Goal: Task Accomplishment & Management: Use online tool/utility

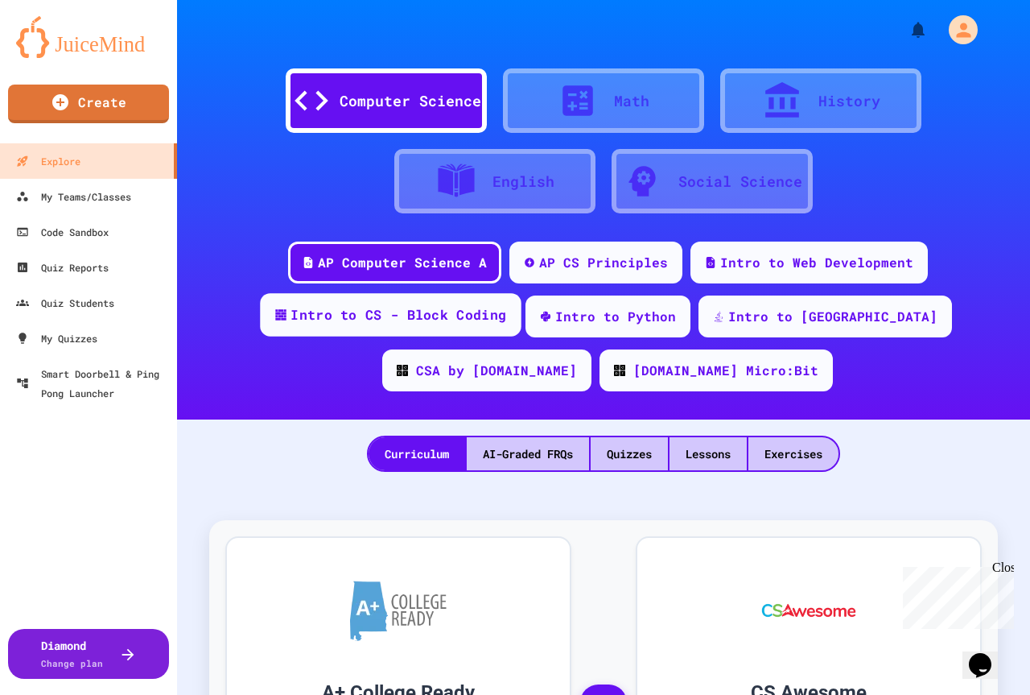
click at [265, 329] on div "Intro to CS - Block Coding" at bounding box center [390, 314] width 261 height 43
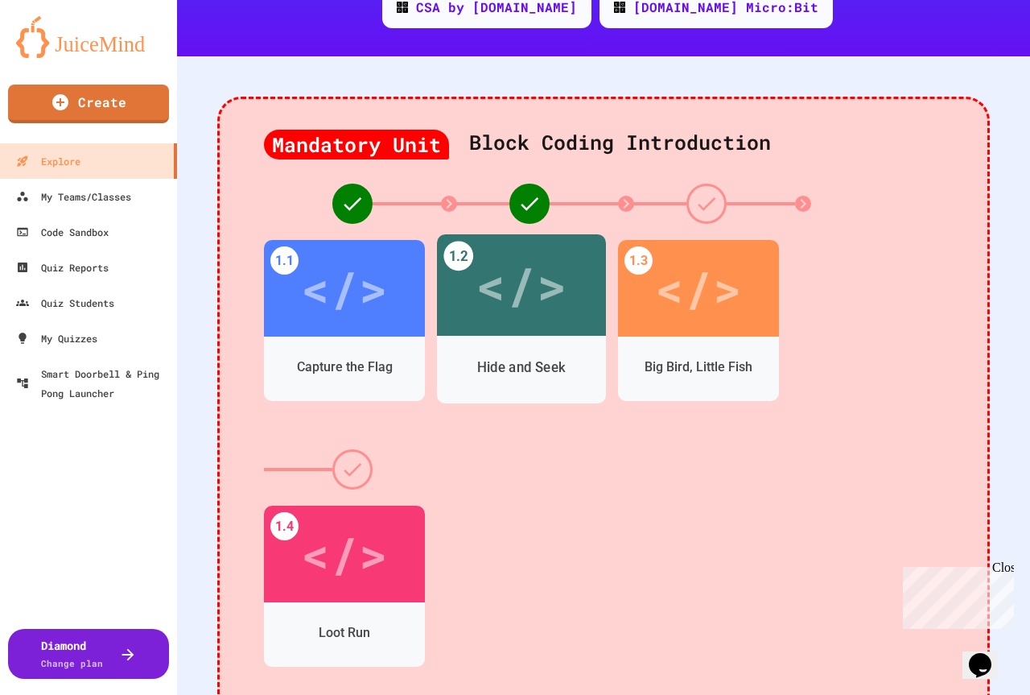
scroll to position [403, 0]
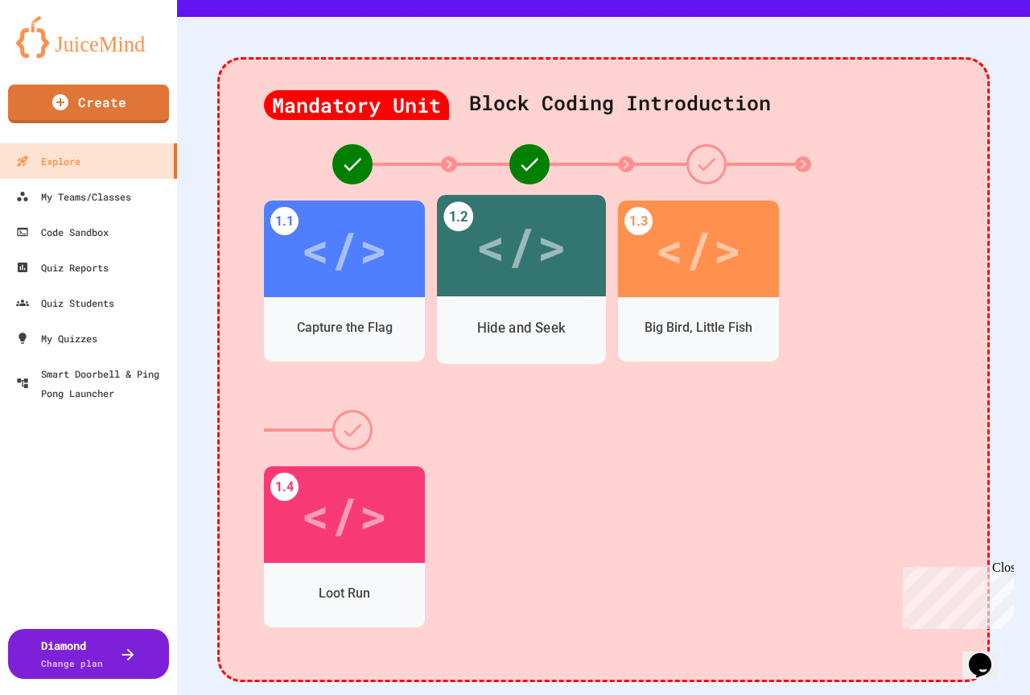
click at [521, 287] on div "</>" at bounding box center [521, 245] width 169 height 101
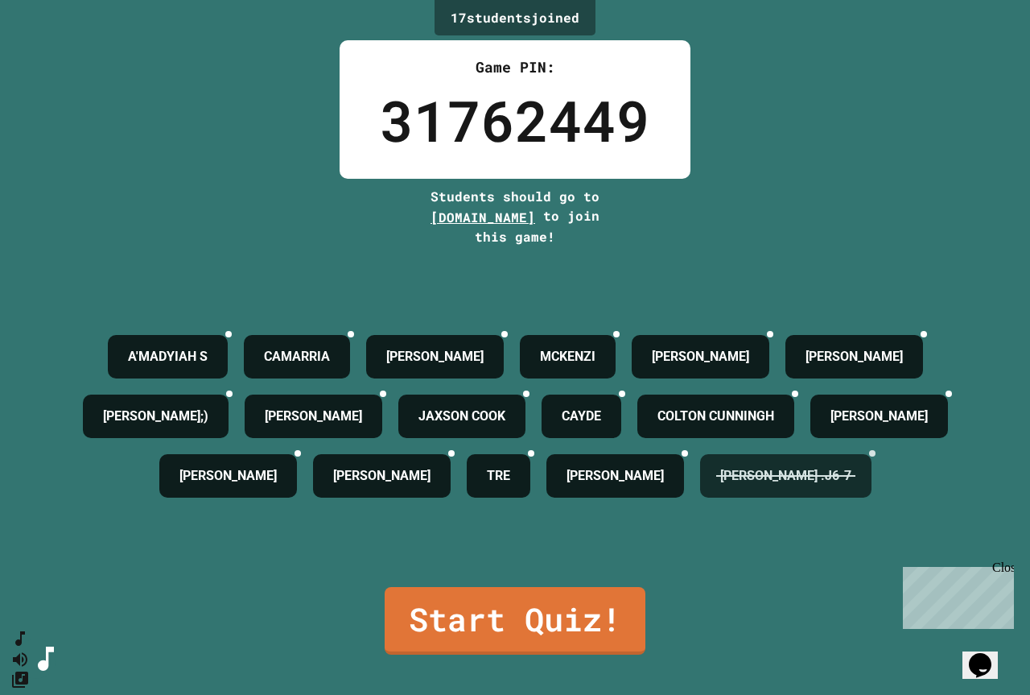
click at [873, 453] on icon at bounding box center [873, 453] width 0 height 0
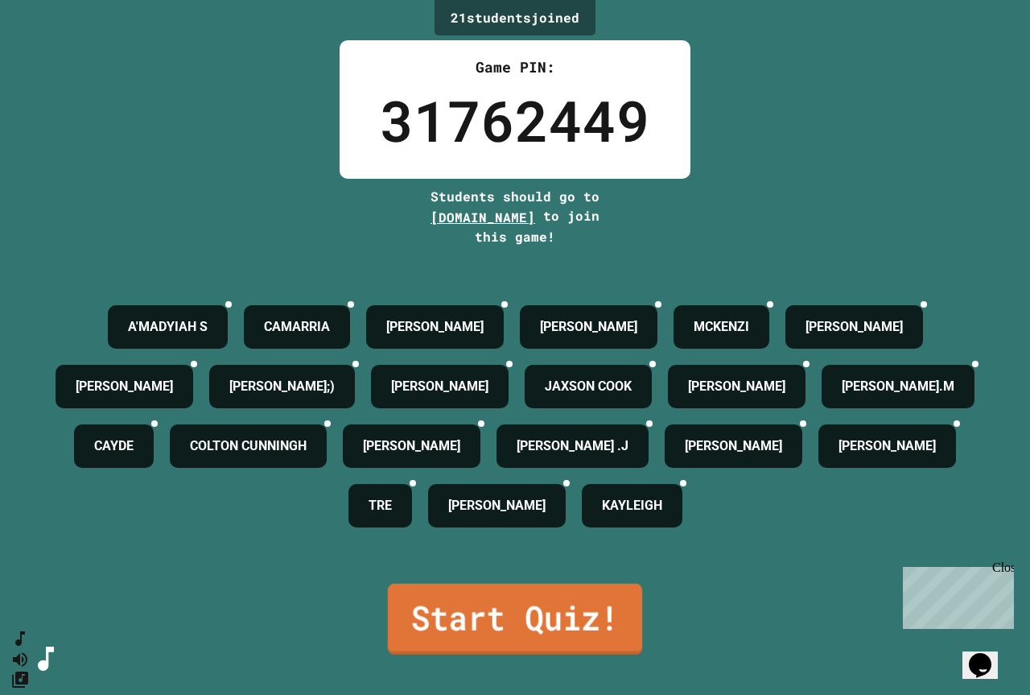
click at [587, 642] on link "Start Quiz!" at bounding box center [515, 619] width 254 height 71
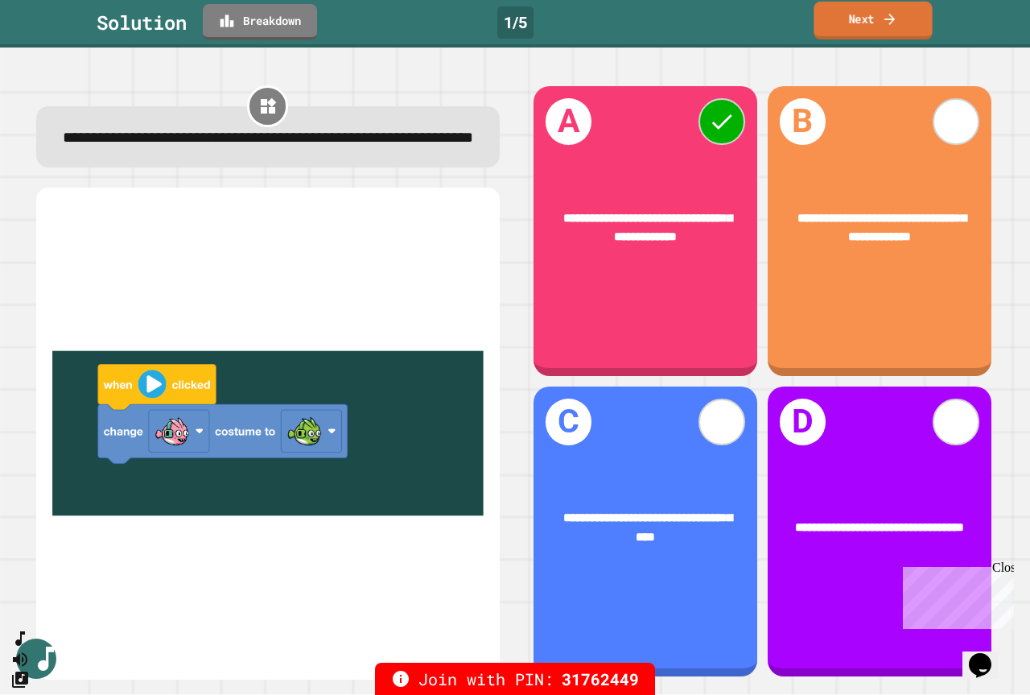
click at [883, 20] on icon at bounding box center [890, 18] width 16 height 17
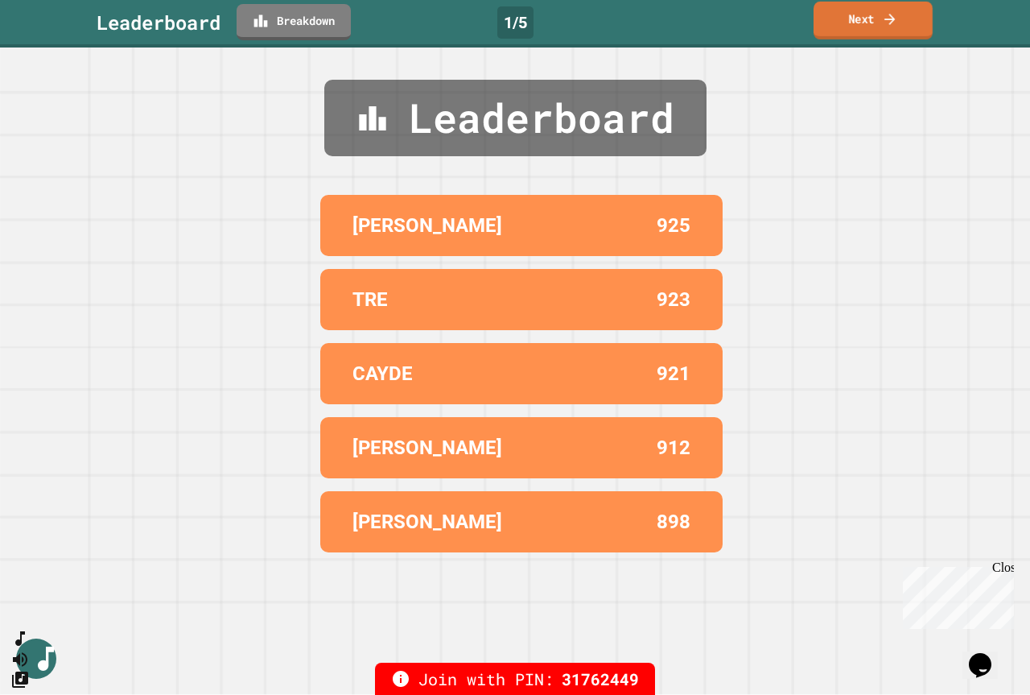
click at [883, 20] on icon at bounding box center [890, 18] width 16 height 17
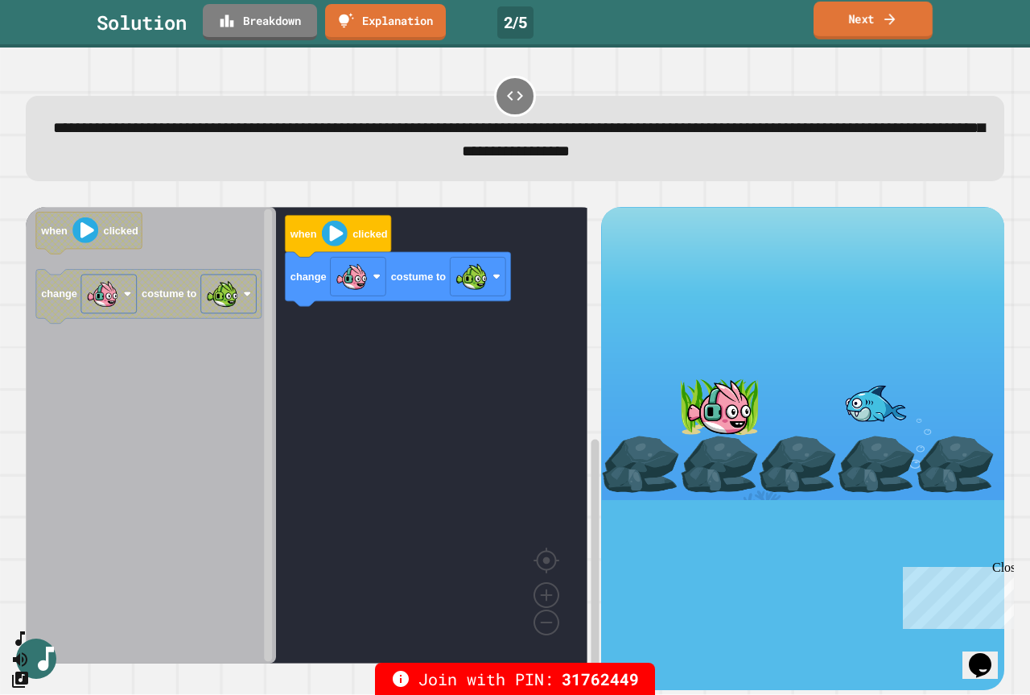
click at [835, 21] on link "Next" at bounding box center [873, 21] width 119 height 38
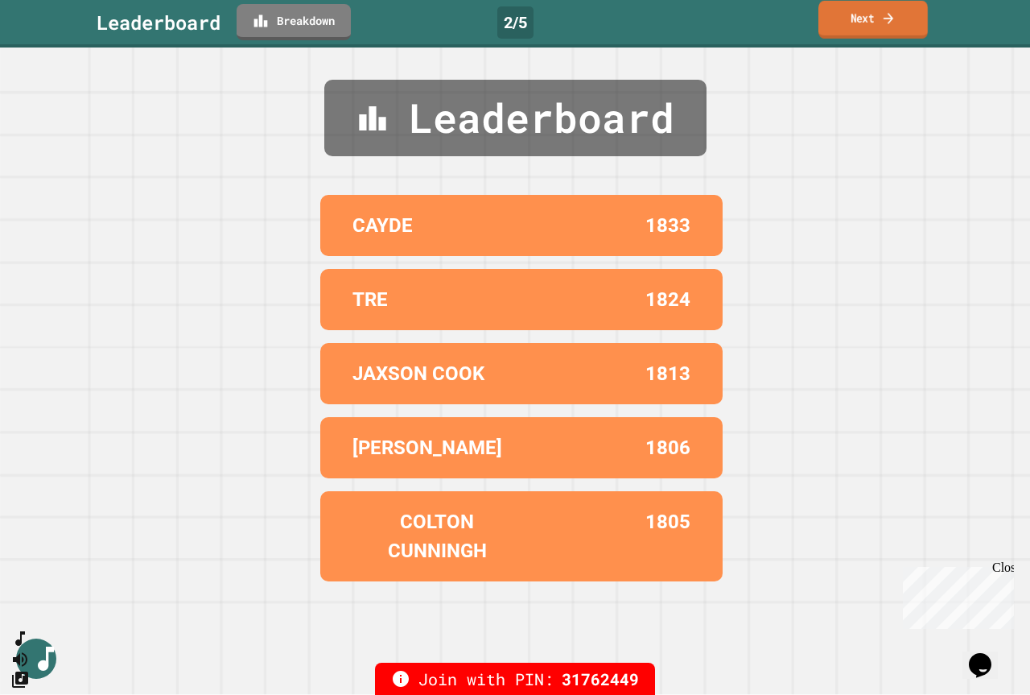
click at [893, 24] on icon at bounding box center [889, 18] width 14 height 17
click at [29, 646] on icon "SpeedDial basic example" at bounding box center [17, 634] width 23 height 23
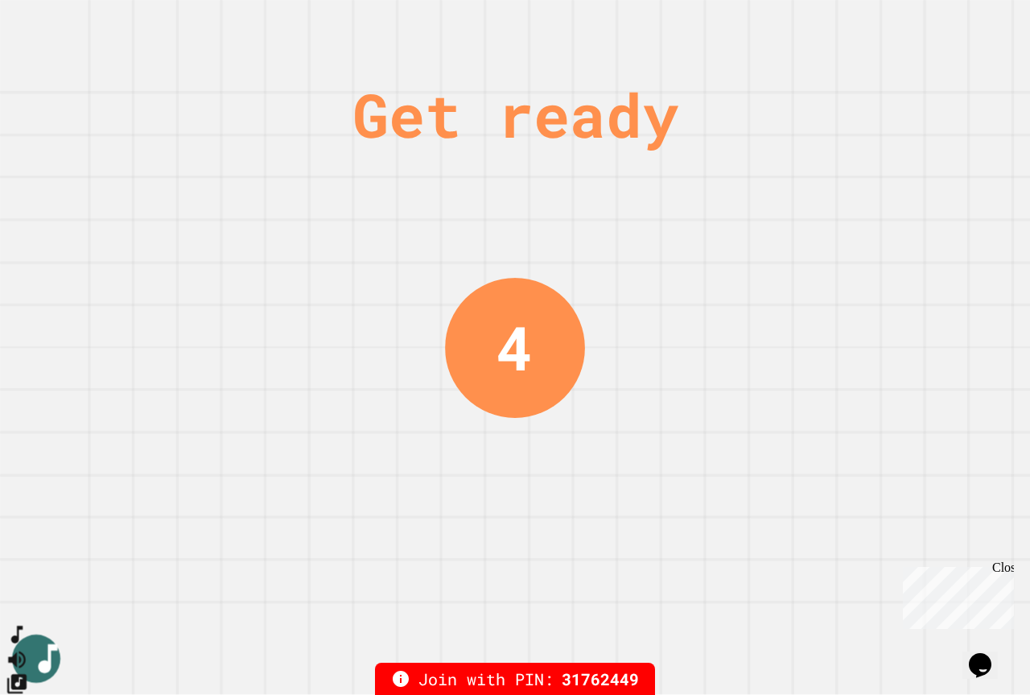
click at [29, 646] on icon "SpeedDial basic example" at bounding box center [17, 634] width 23 height 23
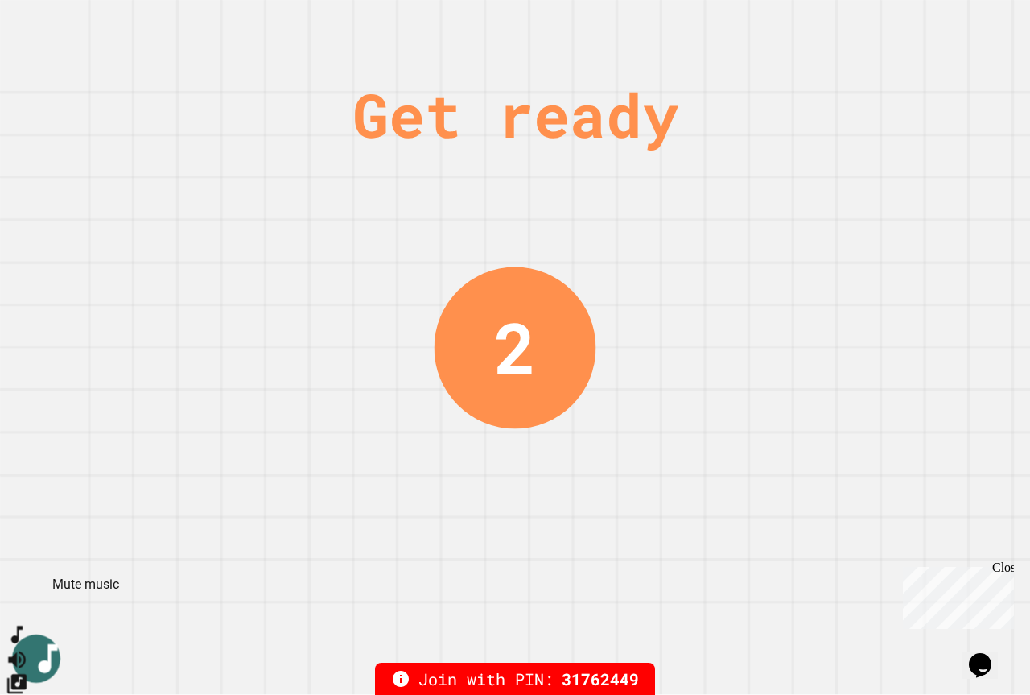
click at [23, 647] on icon "Mute music" at bounding box center [17, 658] width 23 height 23
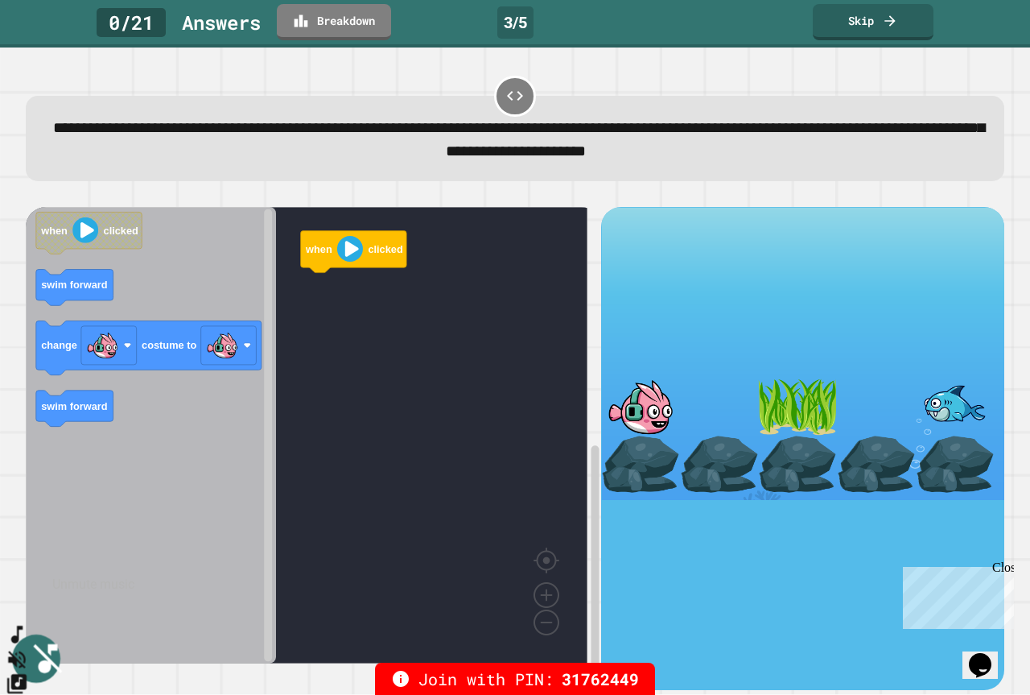
click at [29, 647] on icon "Unmute music" at bounding box center [17, 658] width 23 height 23
click at [27, 674] on icon "Change Music" at bounding box center [16, 683] width 19 height 19
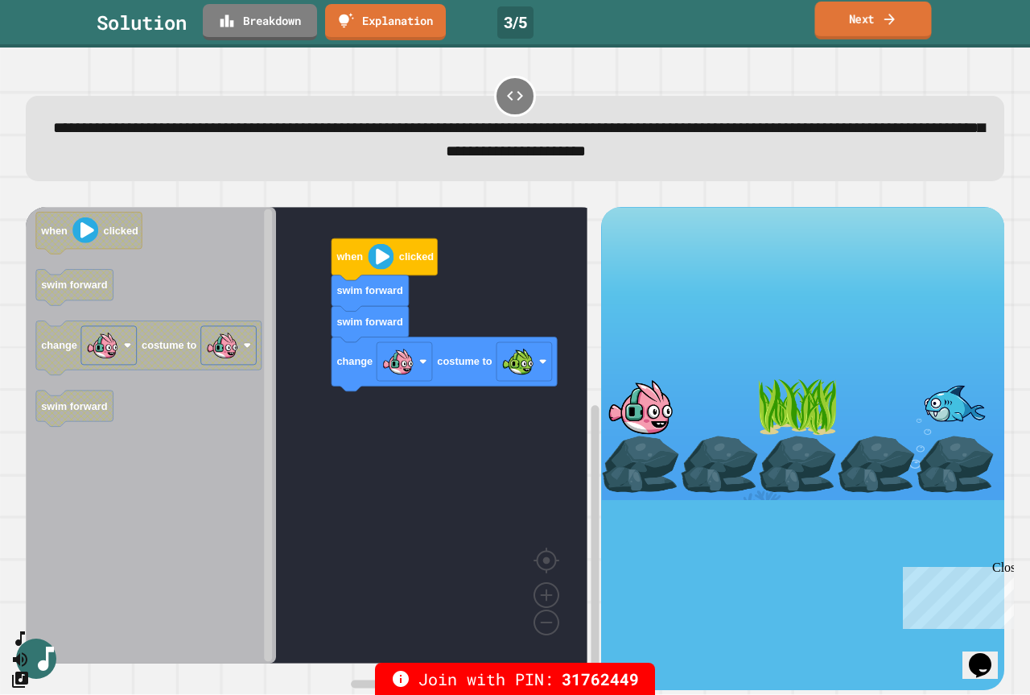
click at [889, 33] on link "Next" at bounding box center [873, 21] width 117 height 38
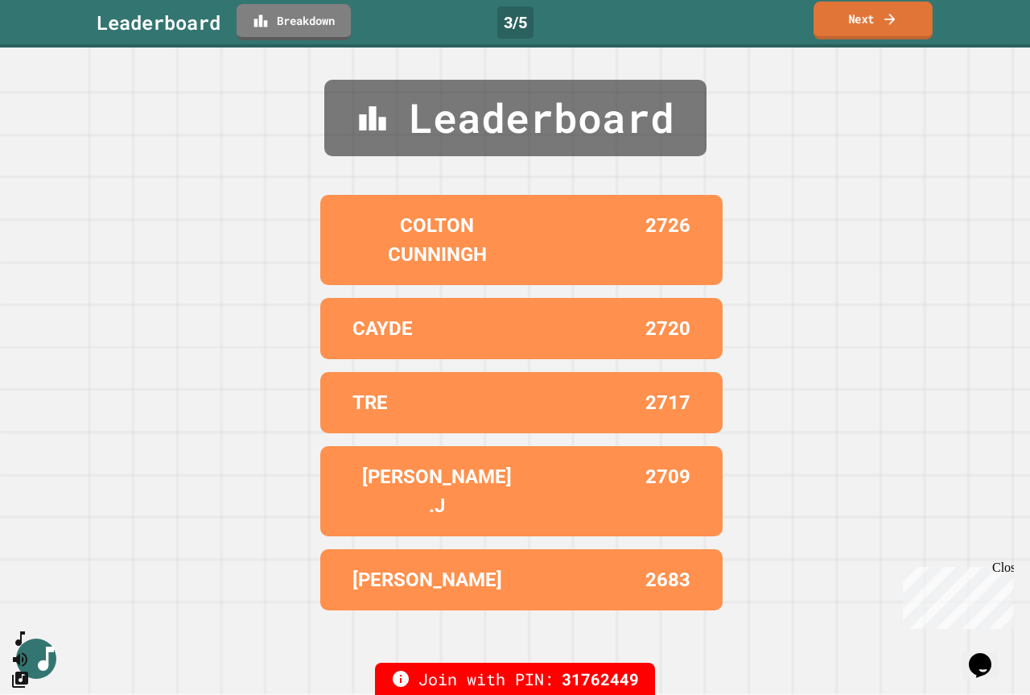
click at [887, 27] on link "Next" at bounding box center [873, 21] width 119 height 38
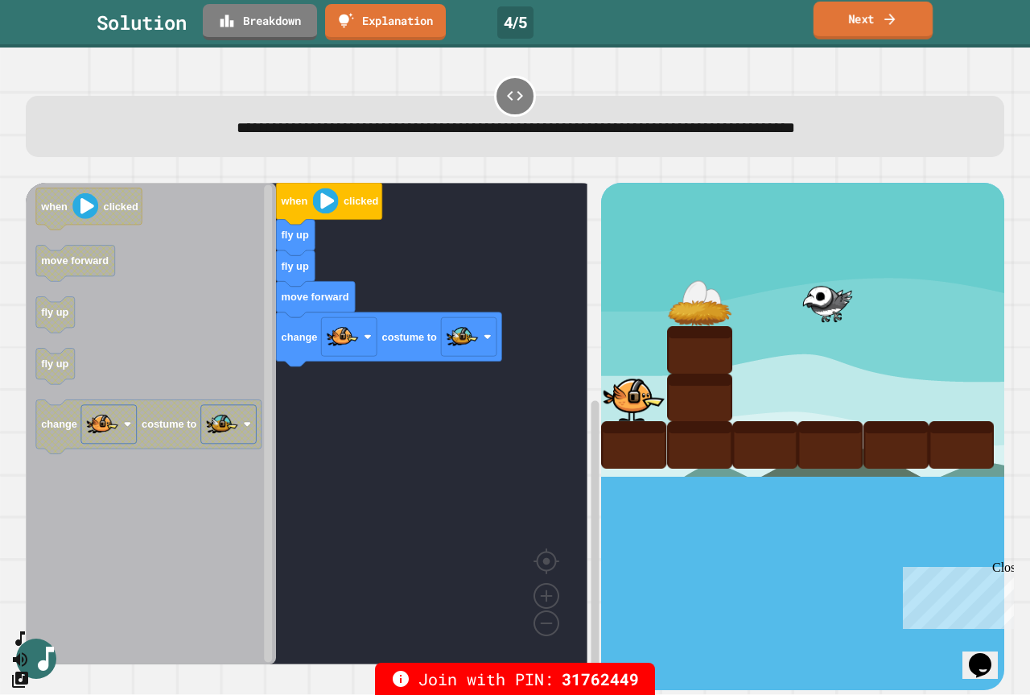
click at [865, 29] on link "Next" at bounding box center [873, 21] width 119 height 38
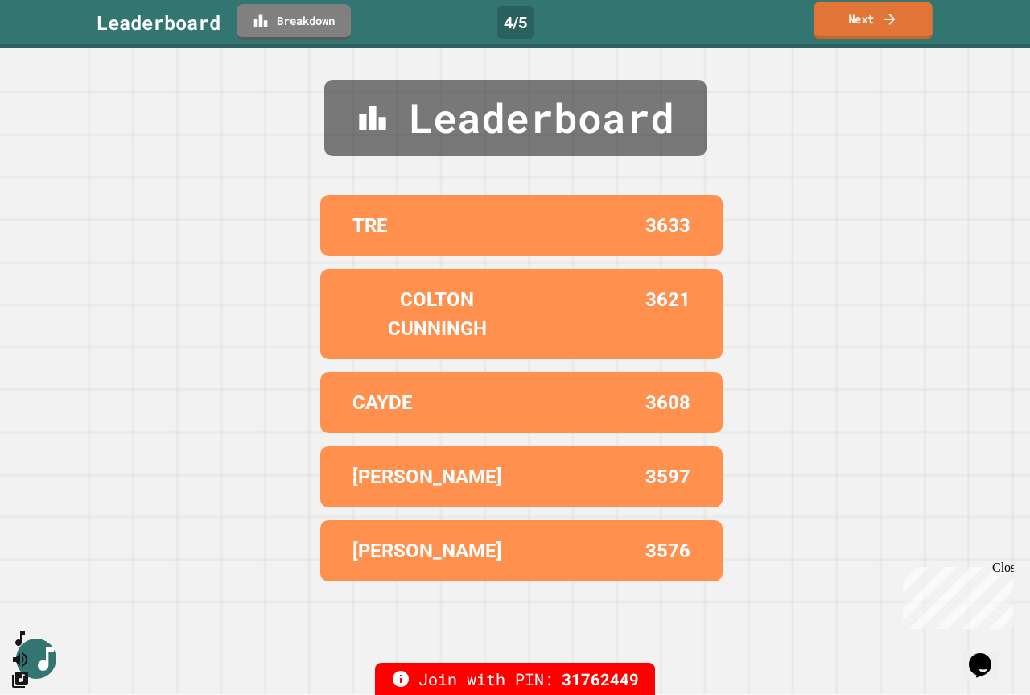
click at [866, 27] on link "Next" at bounding box center [873, 21] width 119 height 38
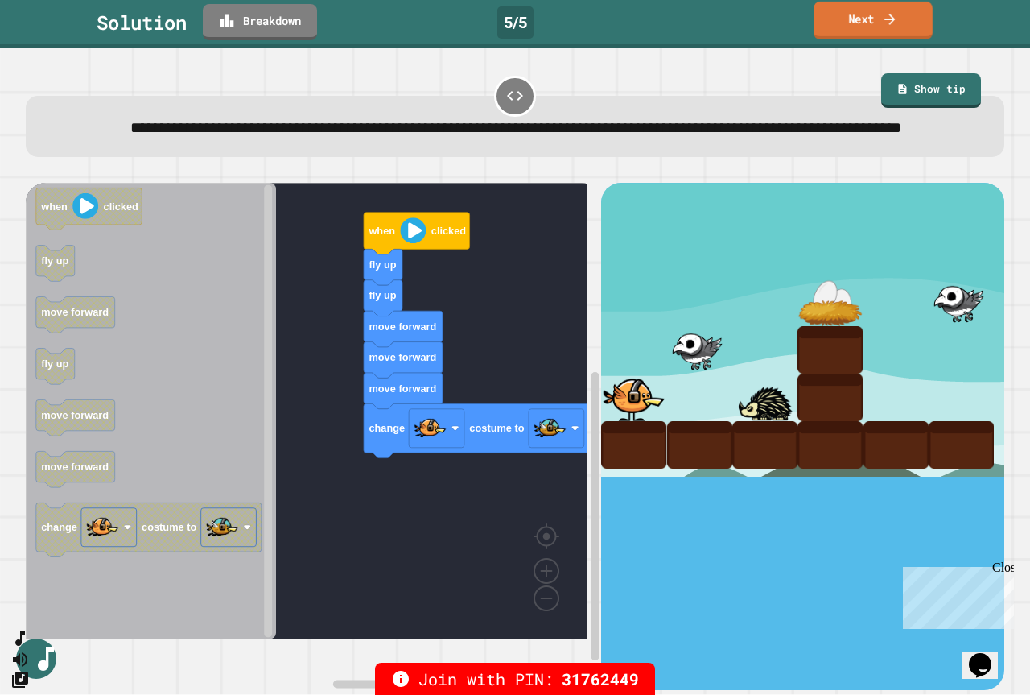
click at [891, 14] on icon at bounding box center [890, 18] width 10 height 11
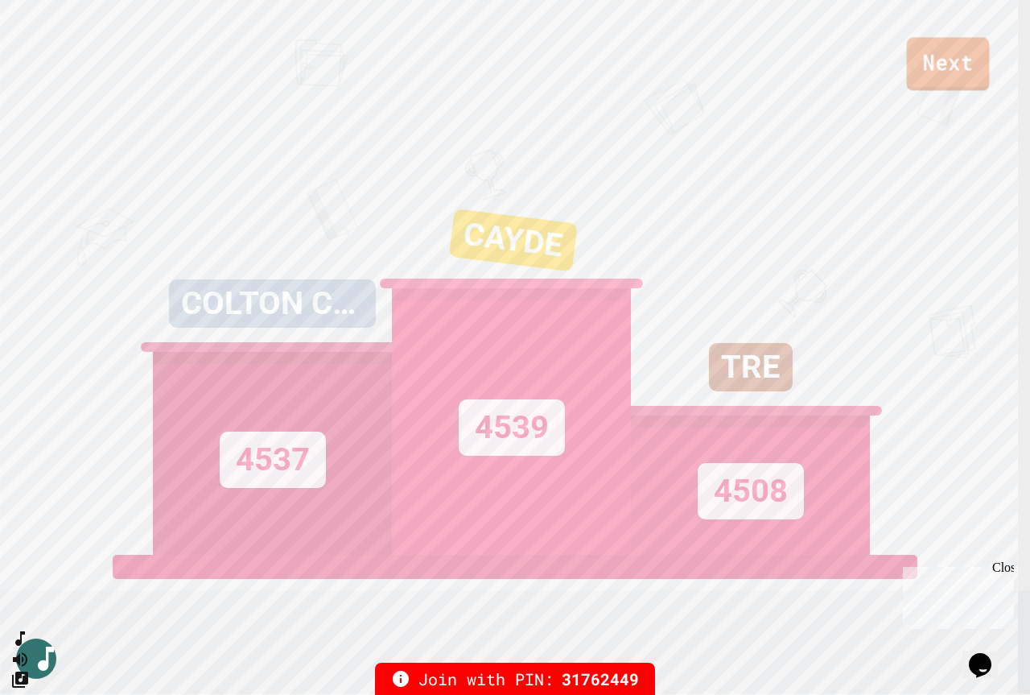
click at [964, 63] on link "Next" at bounding box center [948, 63] width 83 height 53
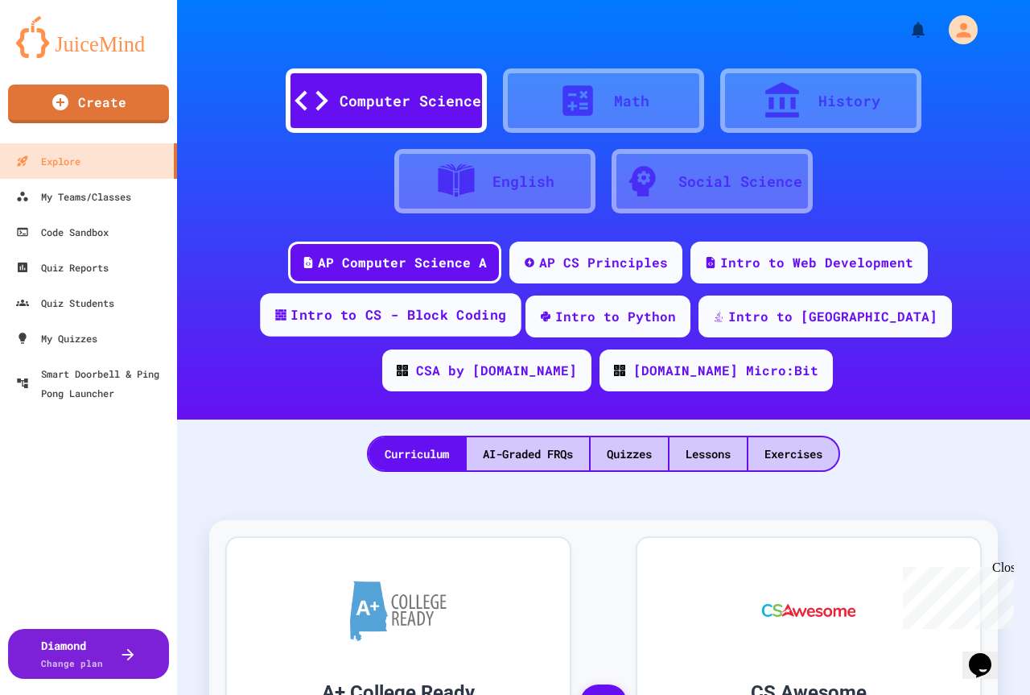
drag, startPoint x: 306, startPoint y: 306, endPoint x: 320, endPoint y: 312, distance: 14.8
click at [306, 305] on div "Intro to CS - Block Coding" at bounding box center [399, 315] width 216 height 20
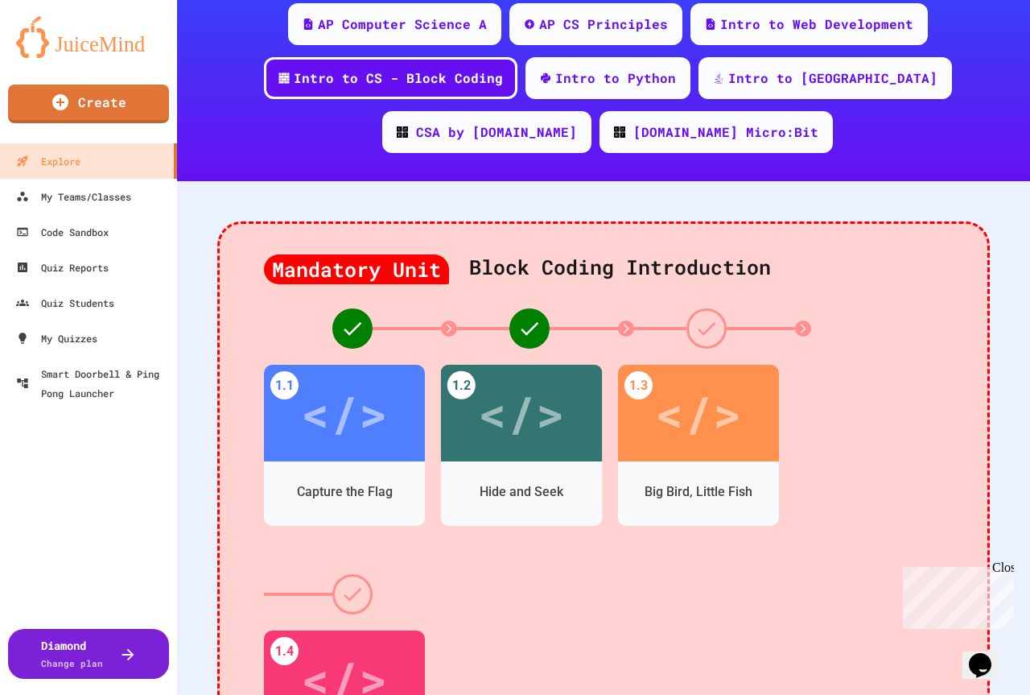
scroll to position [242, 0]
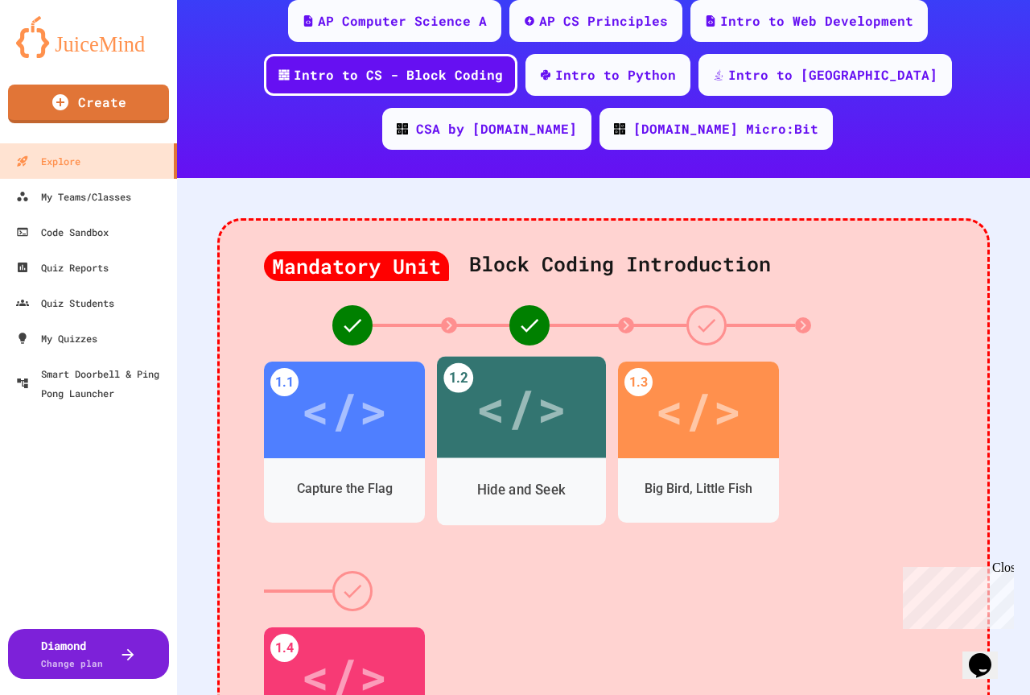
click at [529, 465] on div "Hide and Seek" at bounding box center [521, 492] width 169 height 68
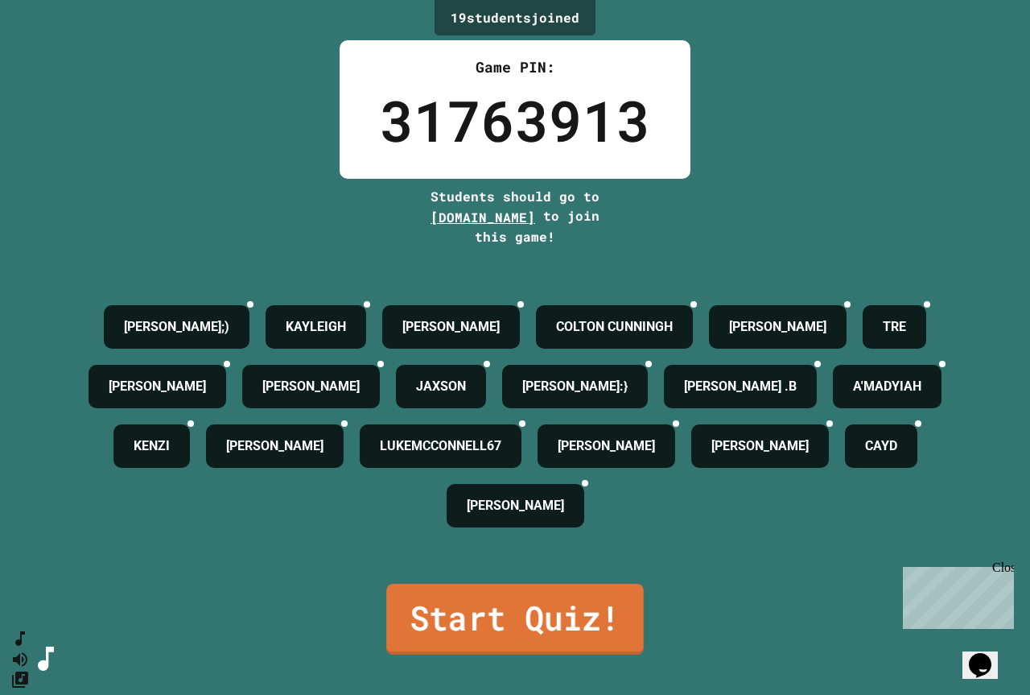
click at [462, 613] on link "Start Quiz!" at bounding box center [515, 619] width 258 height 71
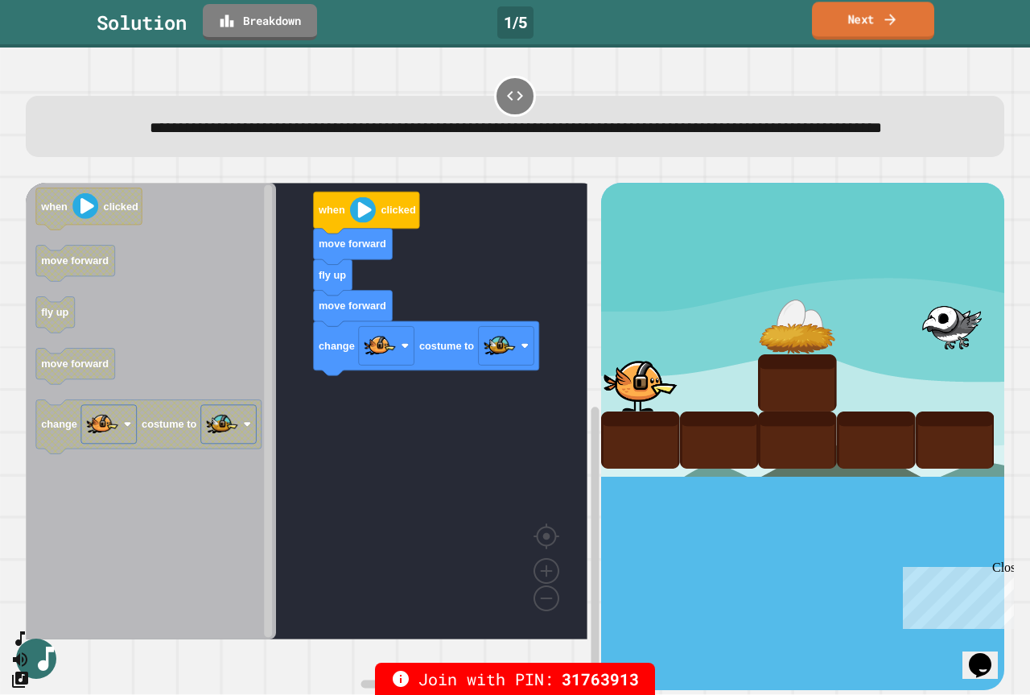
click at [910, 13] on link "Next" at bounding box center [873, 21] width 122 height 38
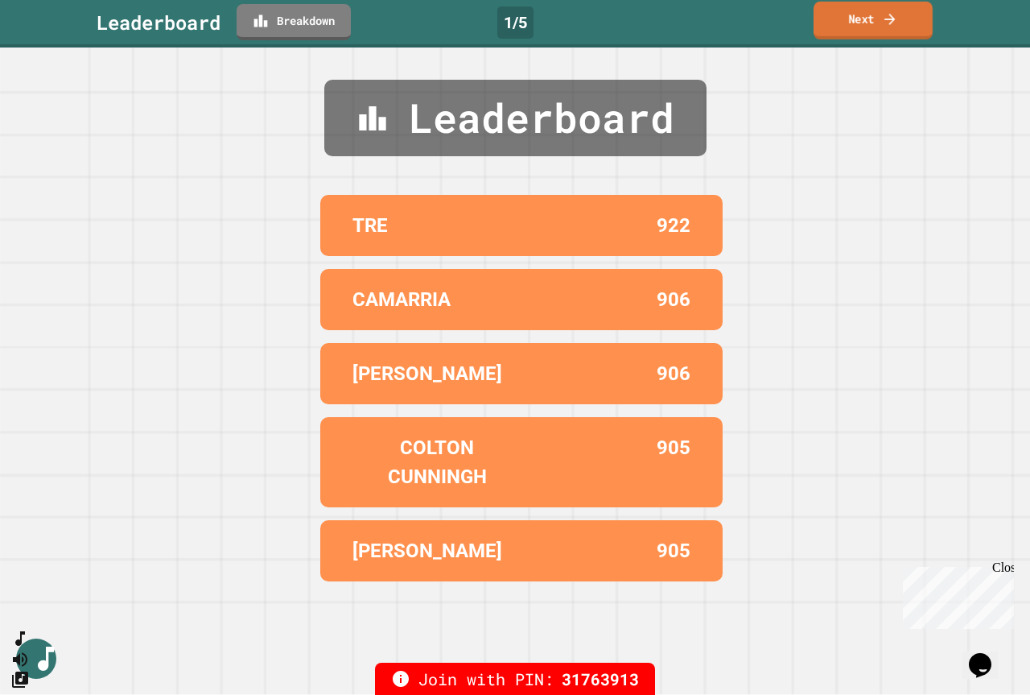
click at [900, 15] on link "Next" at bounding box center [873, 21] width 119 height 38
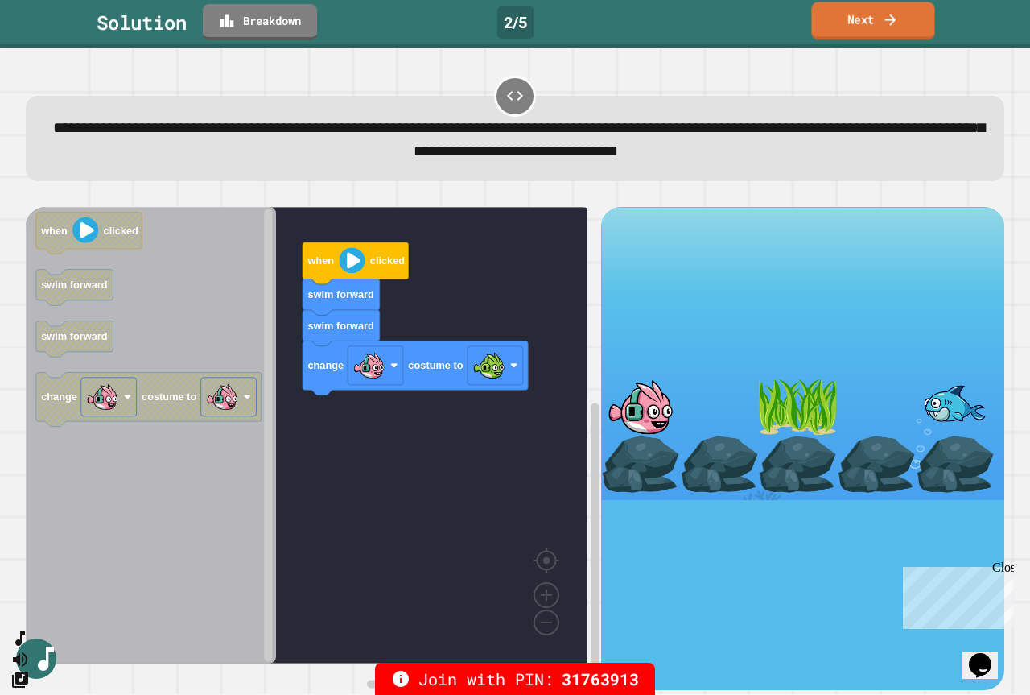
click at [876, 23] on link "Next" at bounding box center [872, 21] width 123 height 38
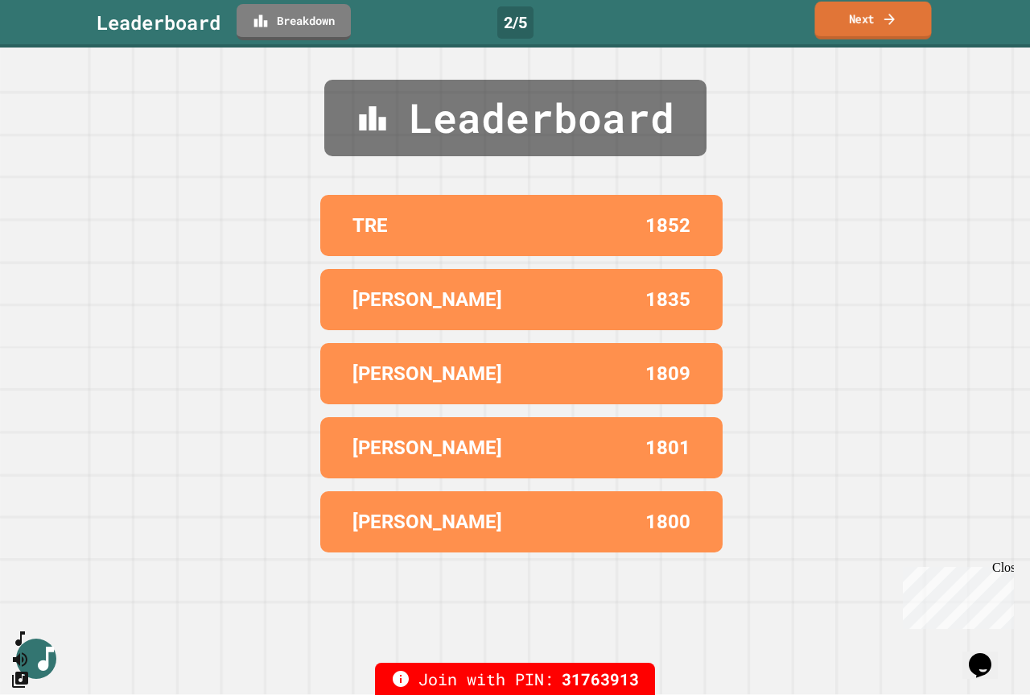
click at [890, 6] on link "Next" at bounding box center [873, 21] width 117 height 38
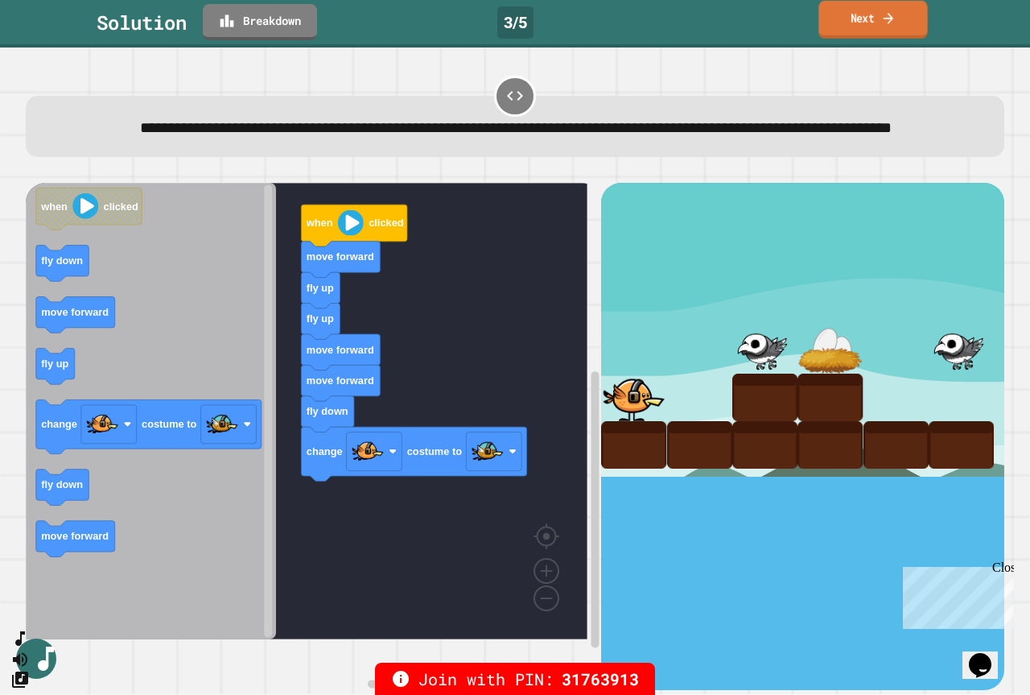
click at [896, 25] on icon at bounding box center [889, 18] width 14 height 17
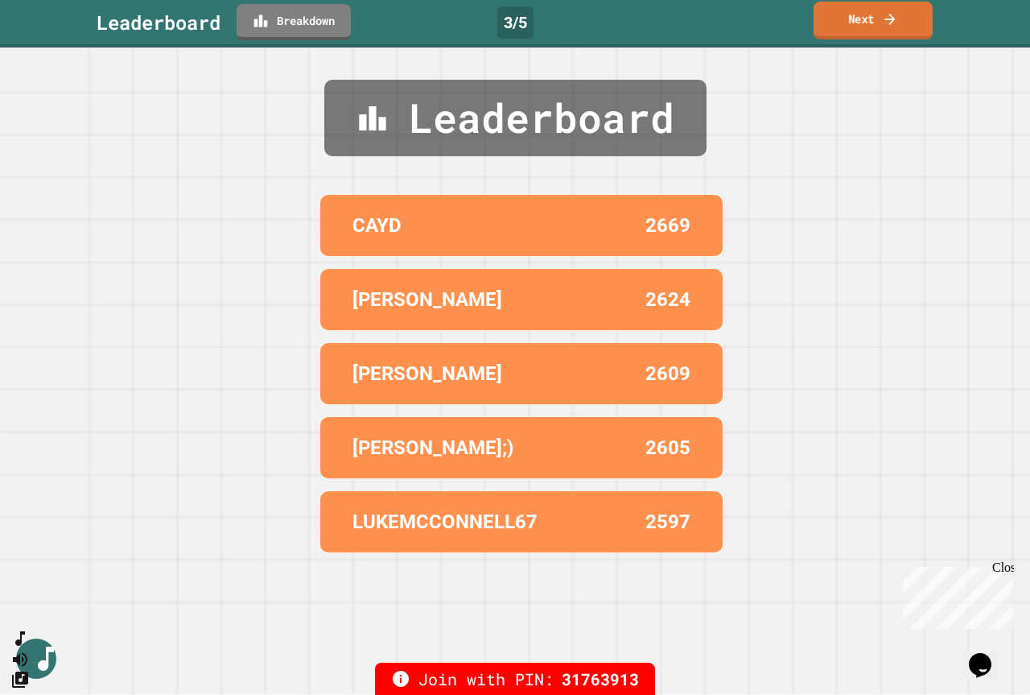
click at [891, 24] on icon at bounding box center [890, 18] width 16 height 17
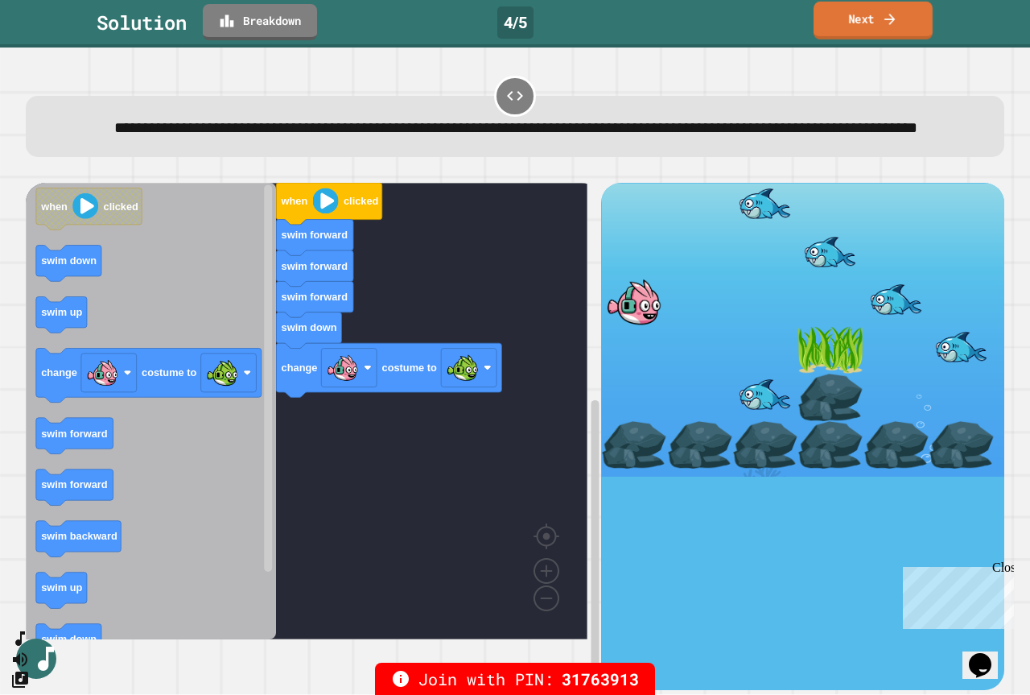
click at [915, 18] on link "Next" at bounding box center [873, 21] width 119 height 38
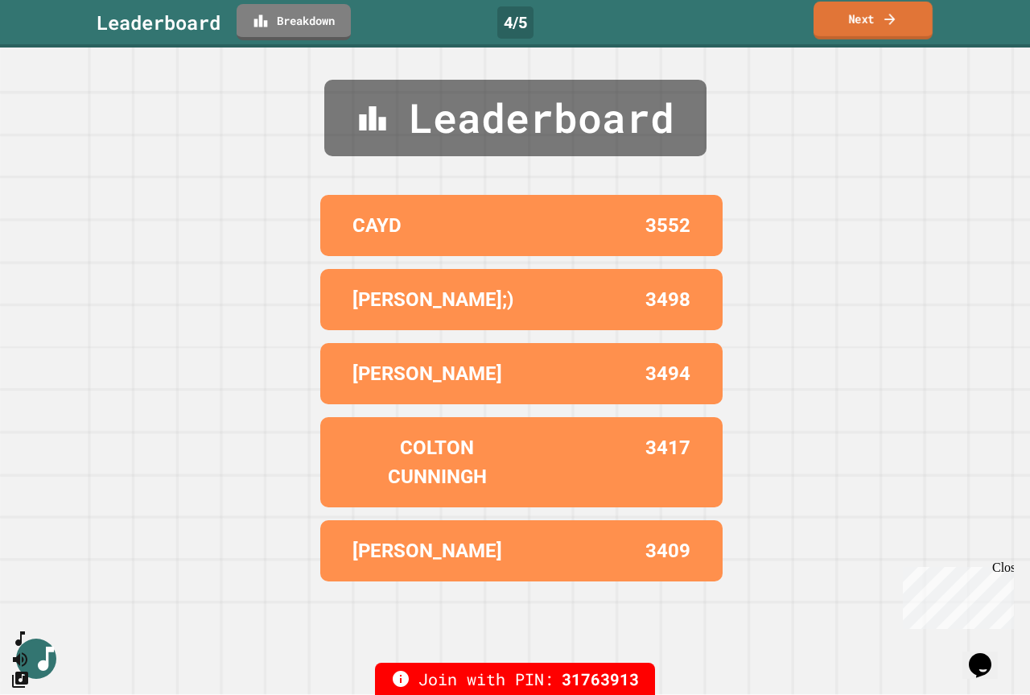
click at [877, 10] on link "Next" at bounding box center [873, 21] width 119 height 38
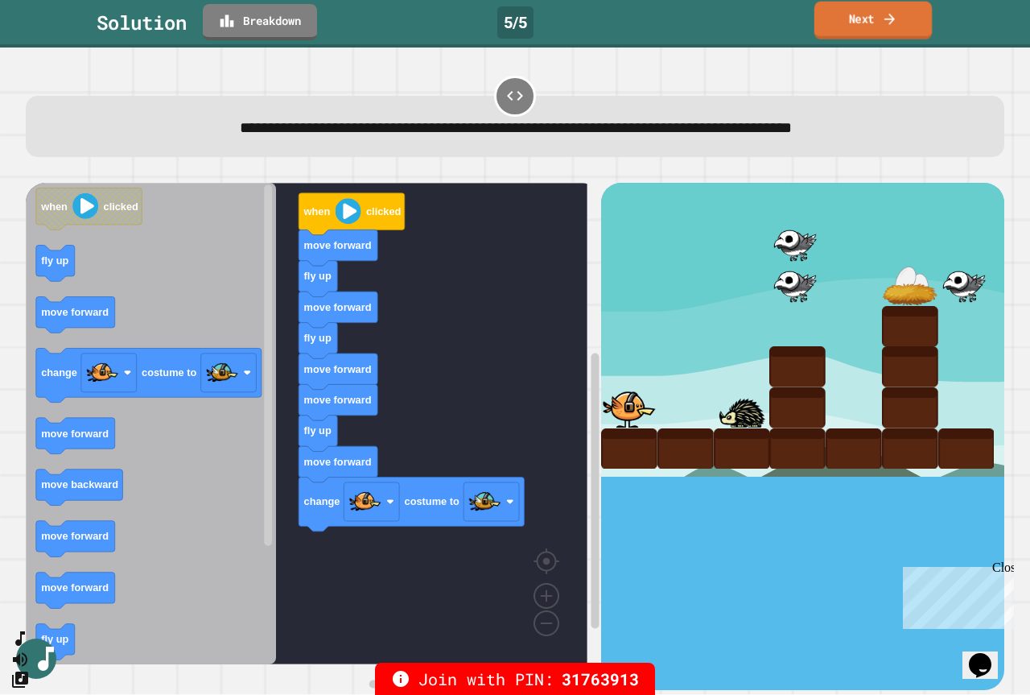
click at [902, 27] on link "Next" at bounding box center [874, 21] width 118 height 38
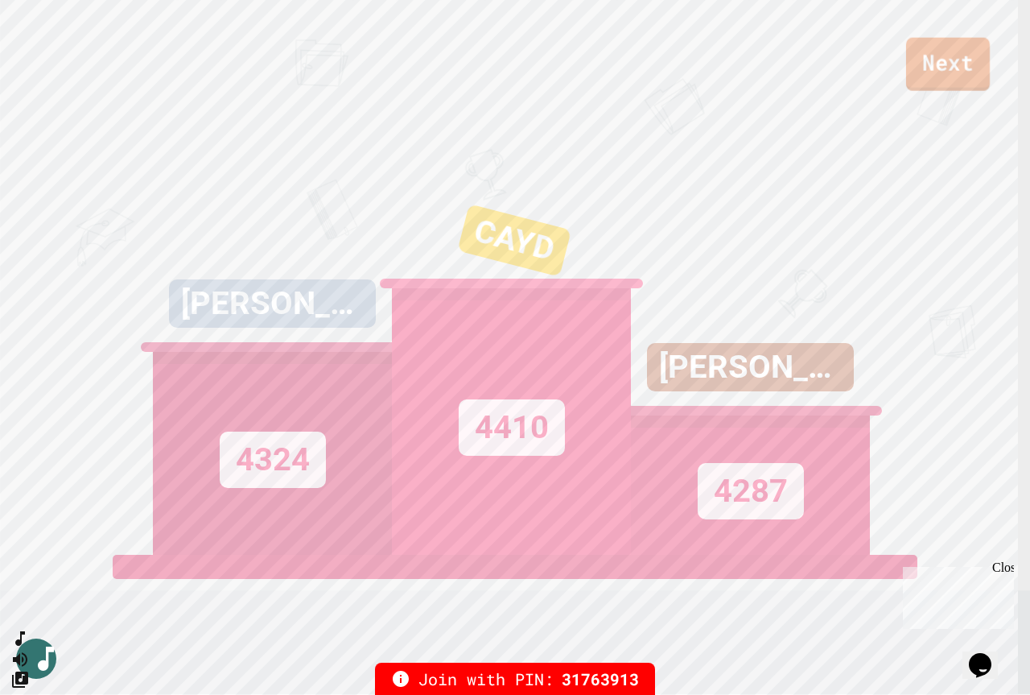
click at [964, 61] on link "Next" at bounding box center [948, 64] width 84 height 53
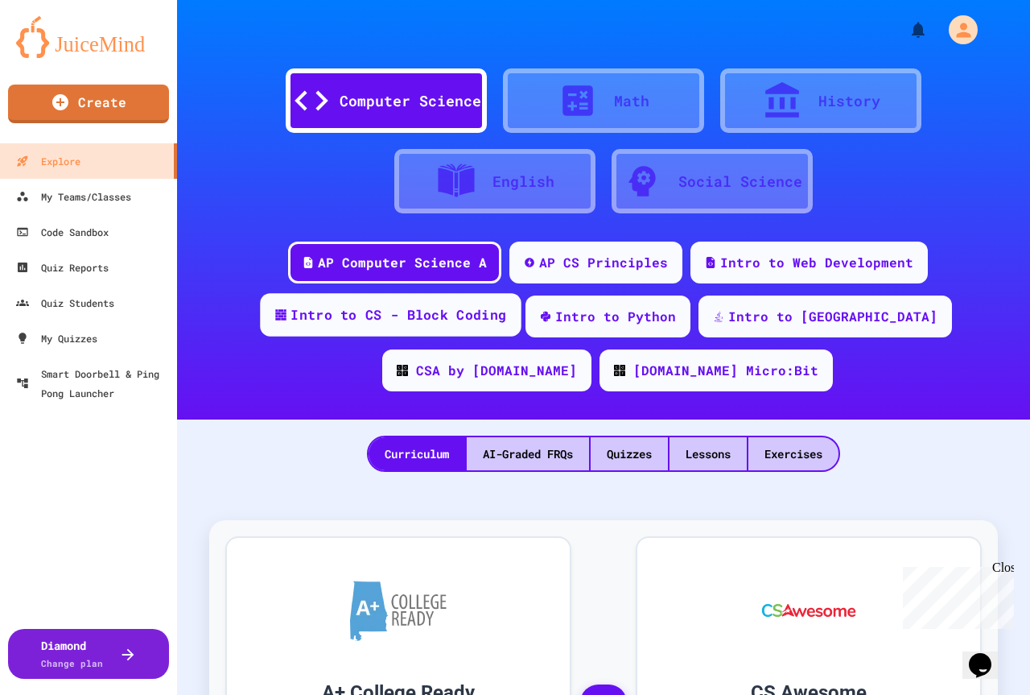
click at [393, 324] on div "Intro to CS - Block Coding" at bounding box center [390, 314] width 261 height 43
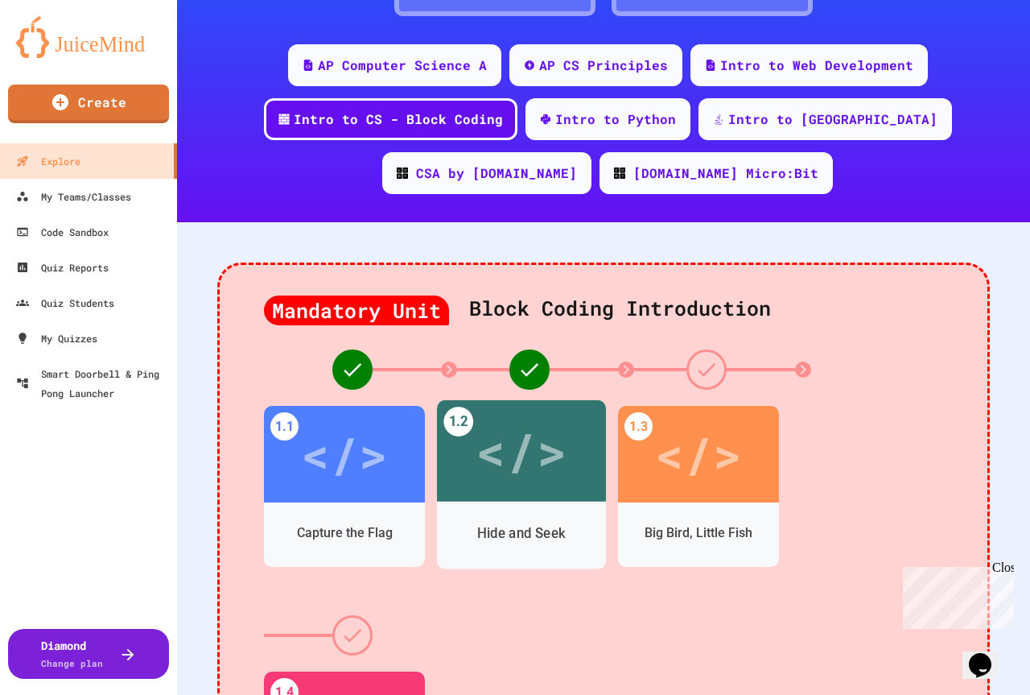
scroll to position [242, 0]
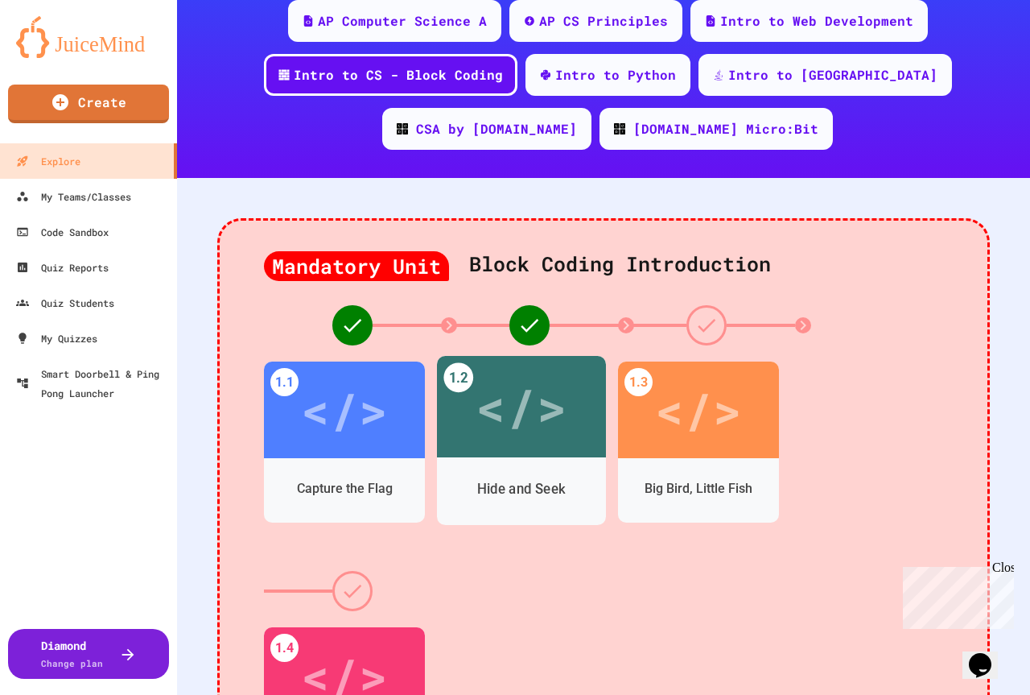
click at [521, 448] on div "</>" at bounding box center [521, 406] width 169 height 101
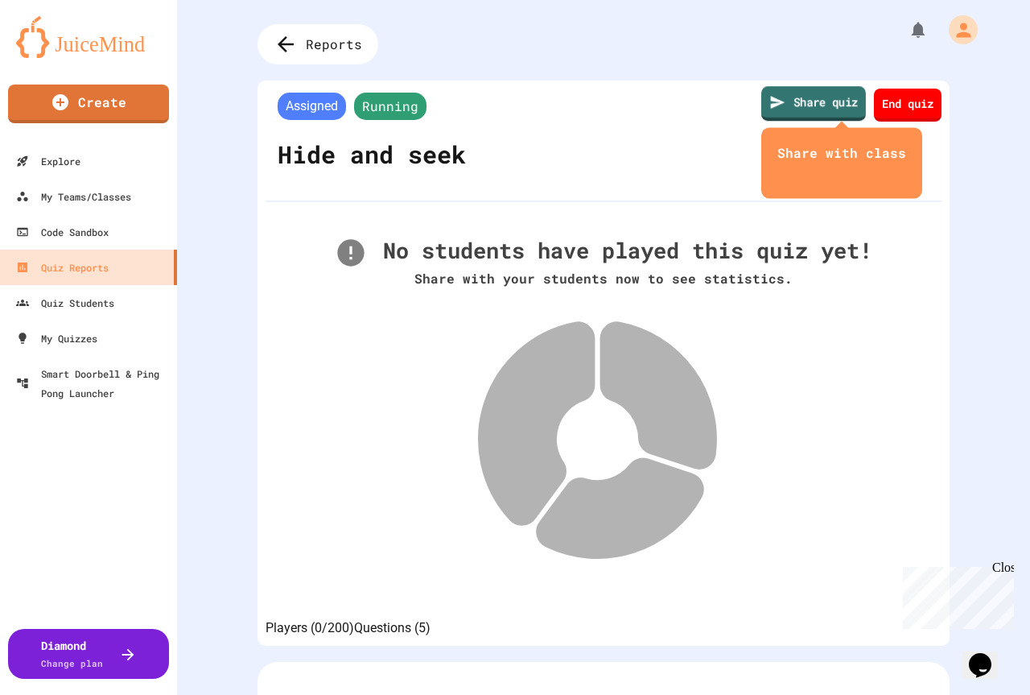
click at [770, 107] on icon at bounding box center [778, 101] width 16 height 17
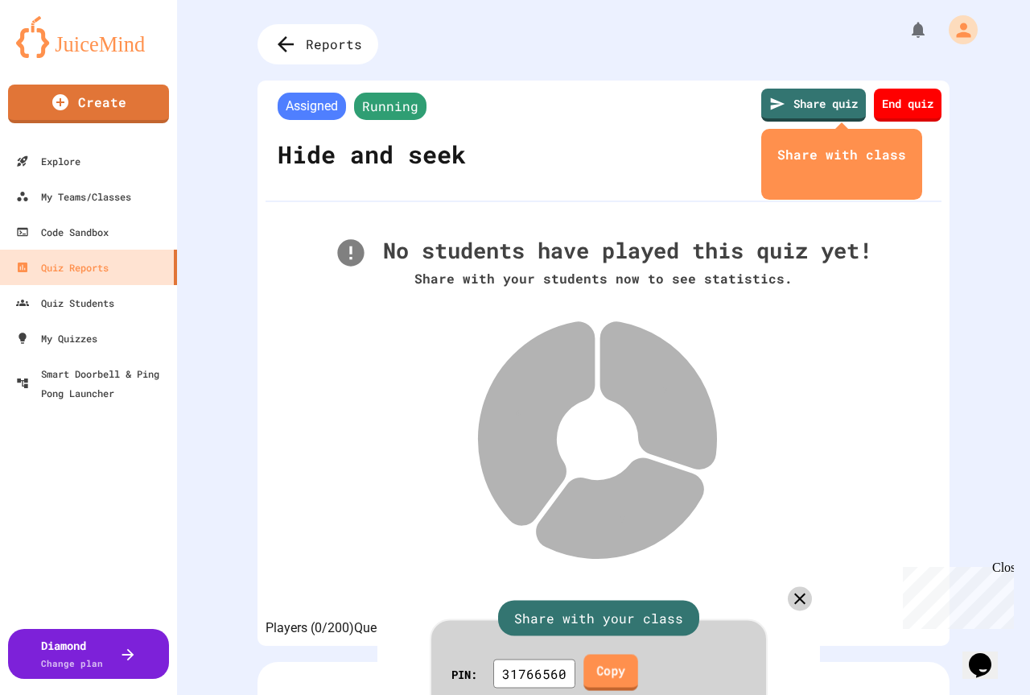
click at [608, 655] on link "Copy" at bounding box center [611, 673] width 54 height 36
